Goal: Contribute content

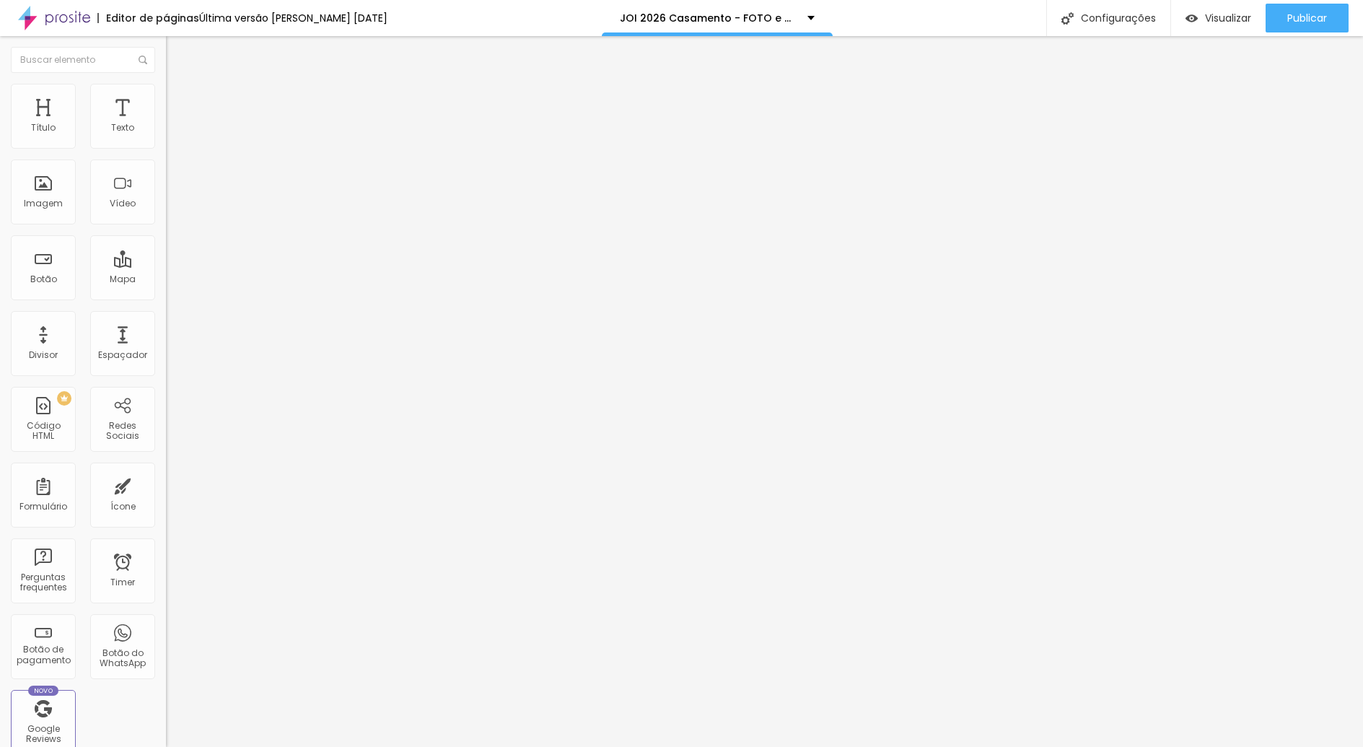
click at [179, 100] on span "Estilo" at bounding box center [190, 93] width 22 height 12
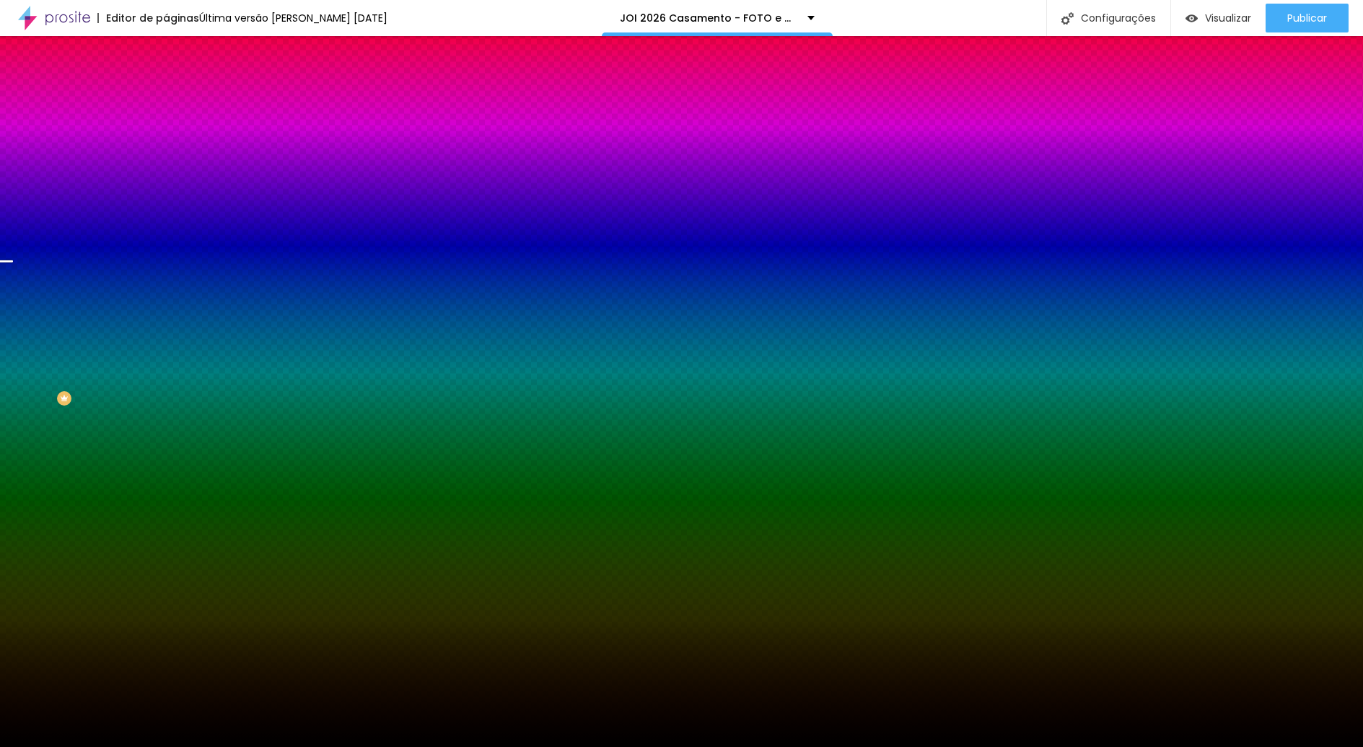
click at [166, 133] on span "Trocar imagem" at bounding box center [205, 126] width 79 height 12
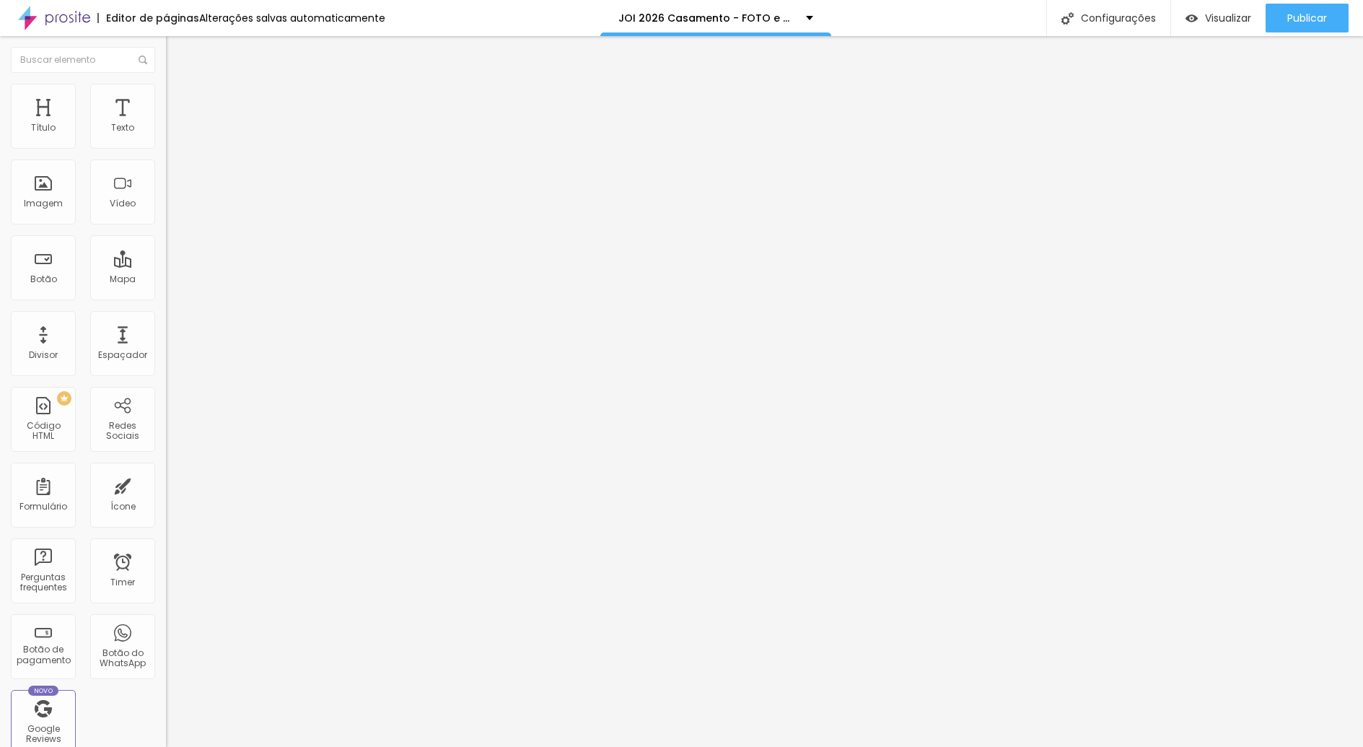
click at [179, 100] on span "Estilo" at bounding box center [190, 93] width 22 height 12
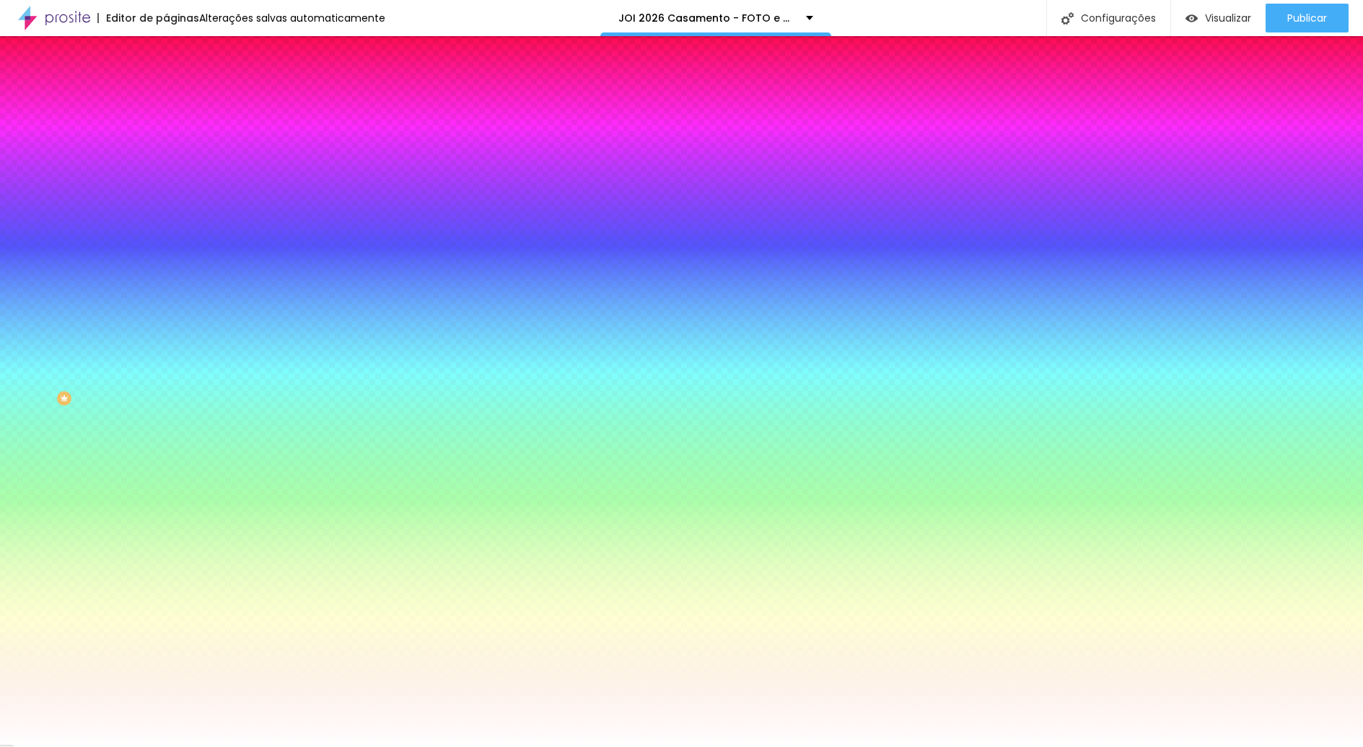
click at [166, 133] on span "Trocar imagem" at bounding box center [205, 126] width 79 height 12
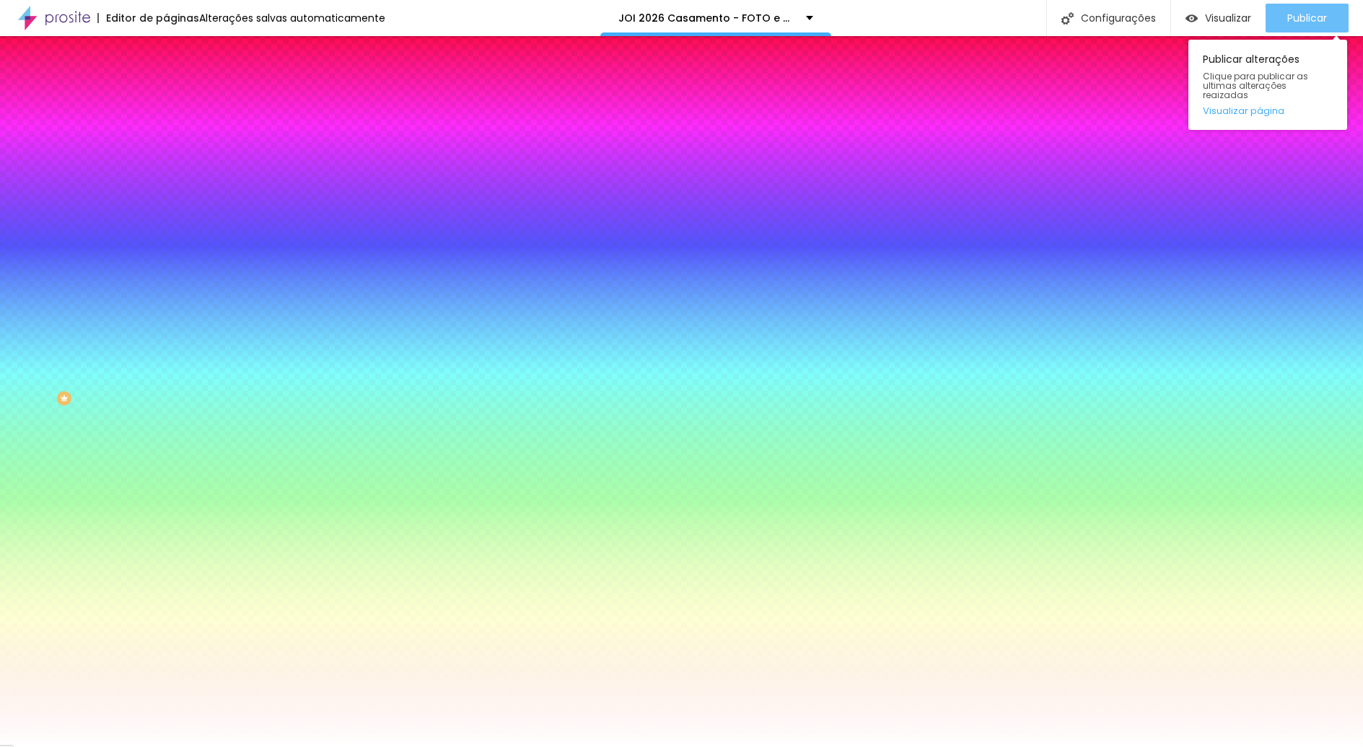
click at [1314, 16] on span "Publicar" at bounding box center [1307, 18] width 40 height 12
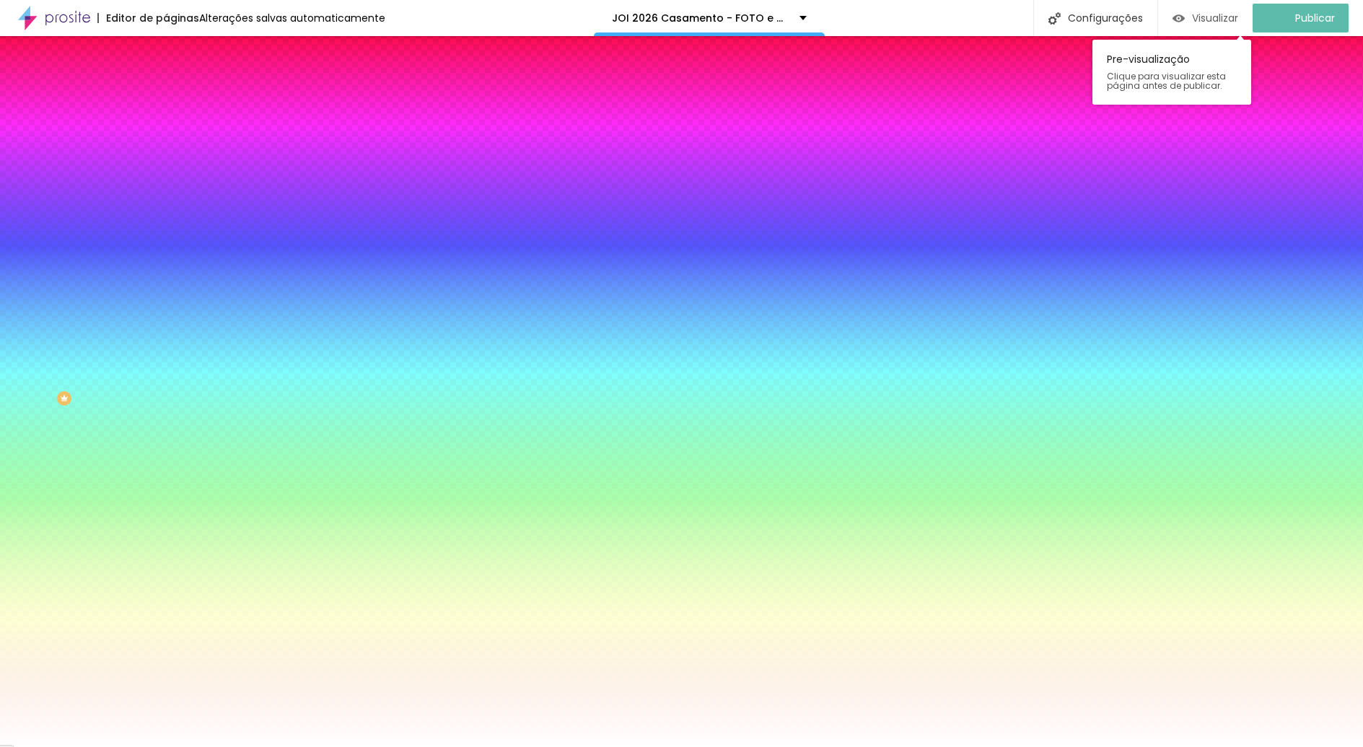
click at [1218, 17] on span "Visualizar" at bounding box center [1215, 18] width 46 height 12
